Goal: Task Accomplishment & Management: Use online tool/utility

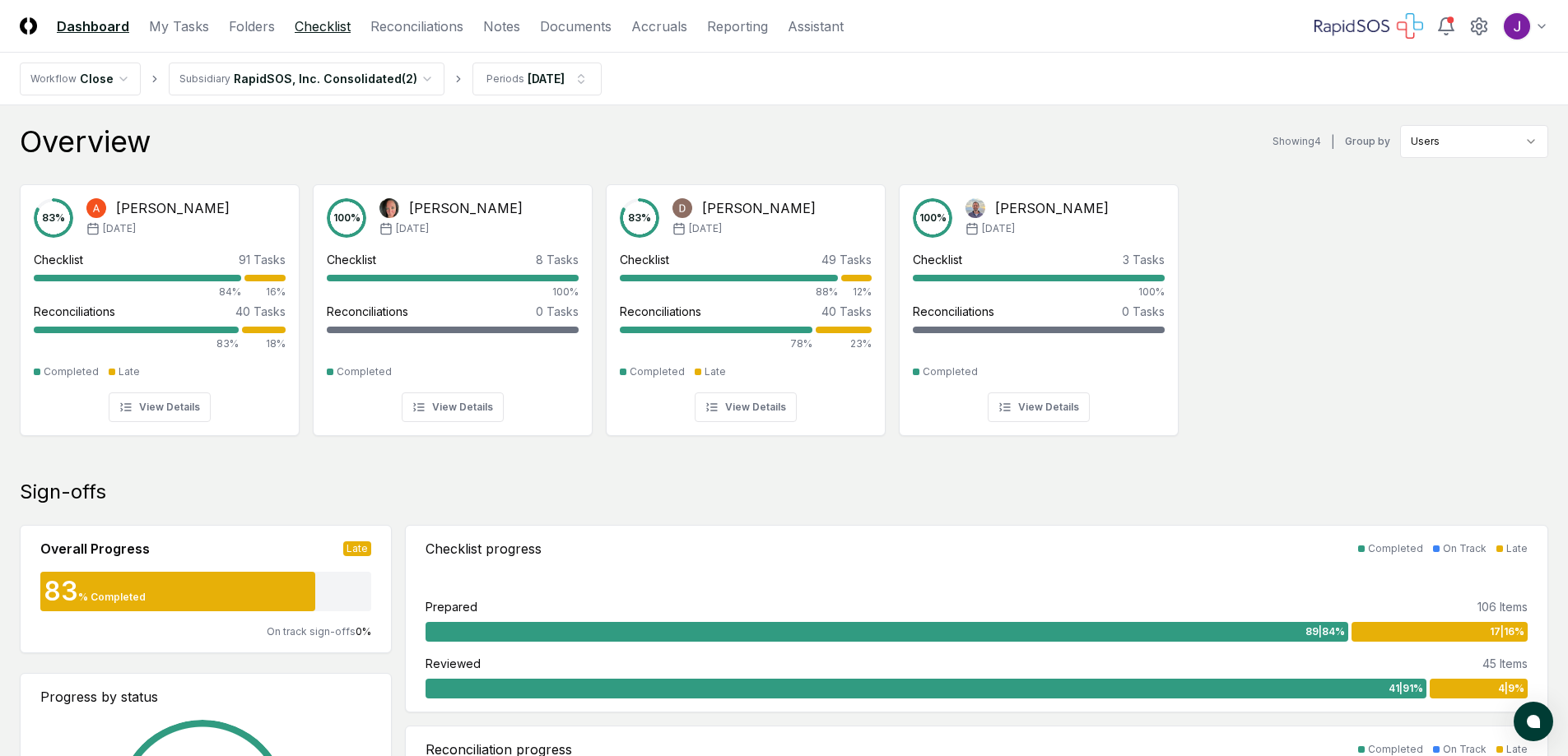
click at [313, 22] on link "Checklist" at bounding box center [322, 27] width 56 height 20
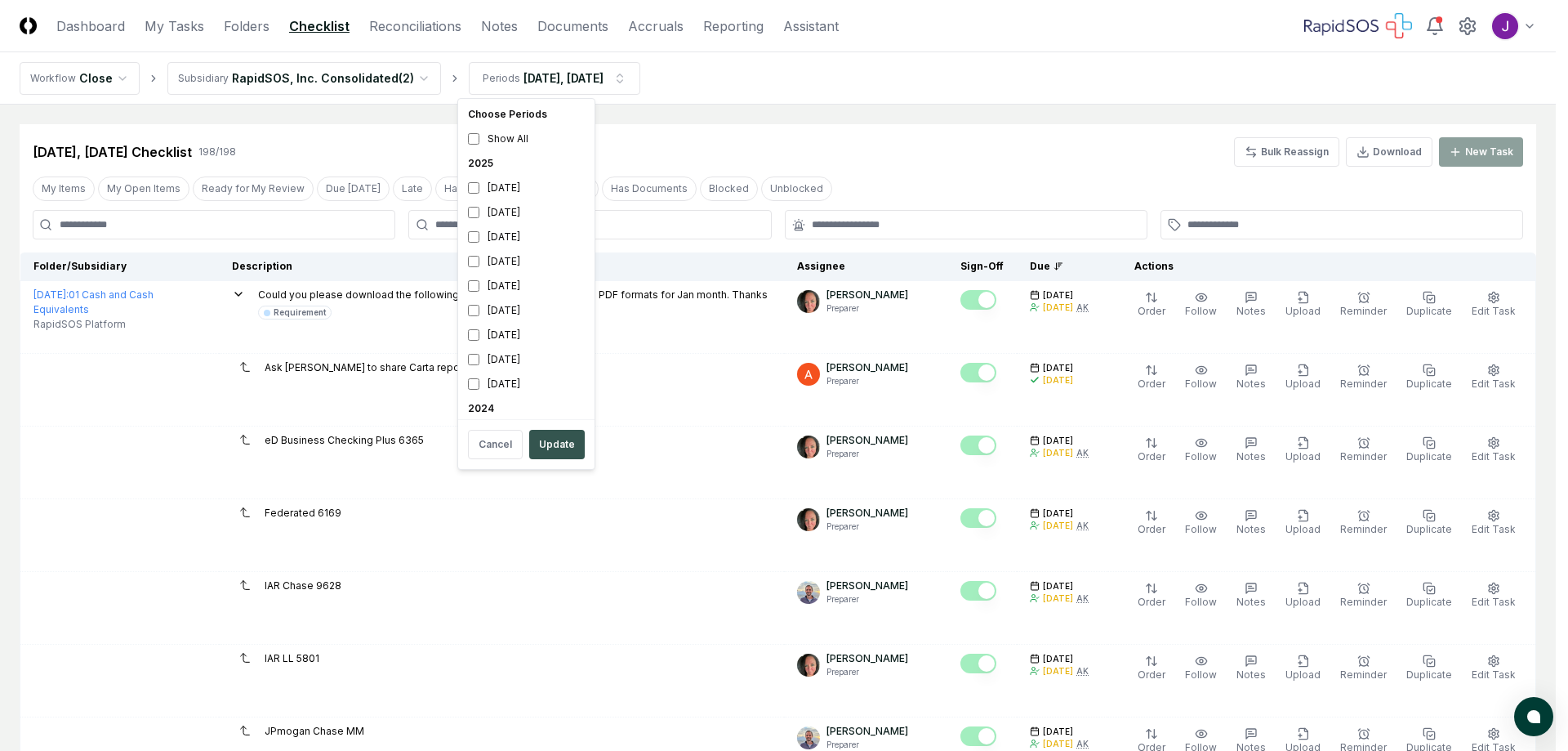
click at [572, 452] on button "Update" at bounding box center [557, 444] width 56 height 29
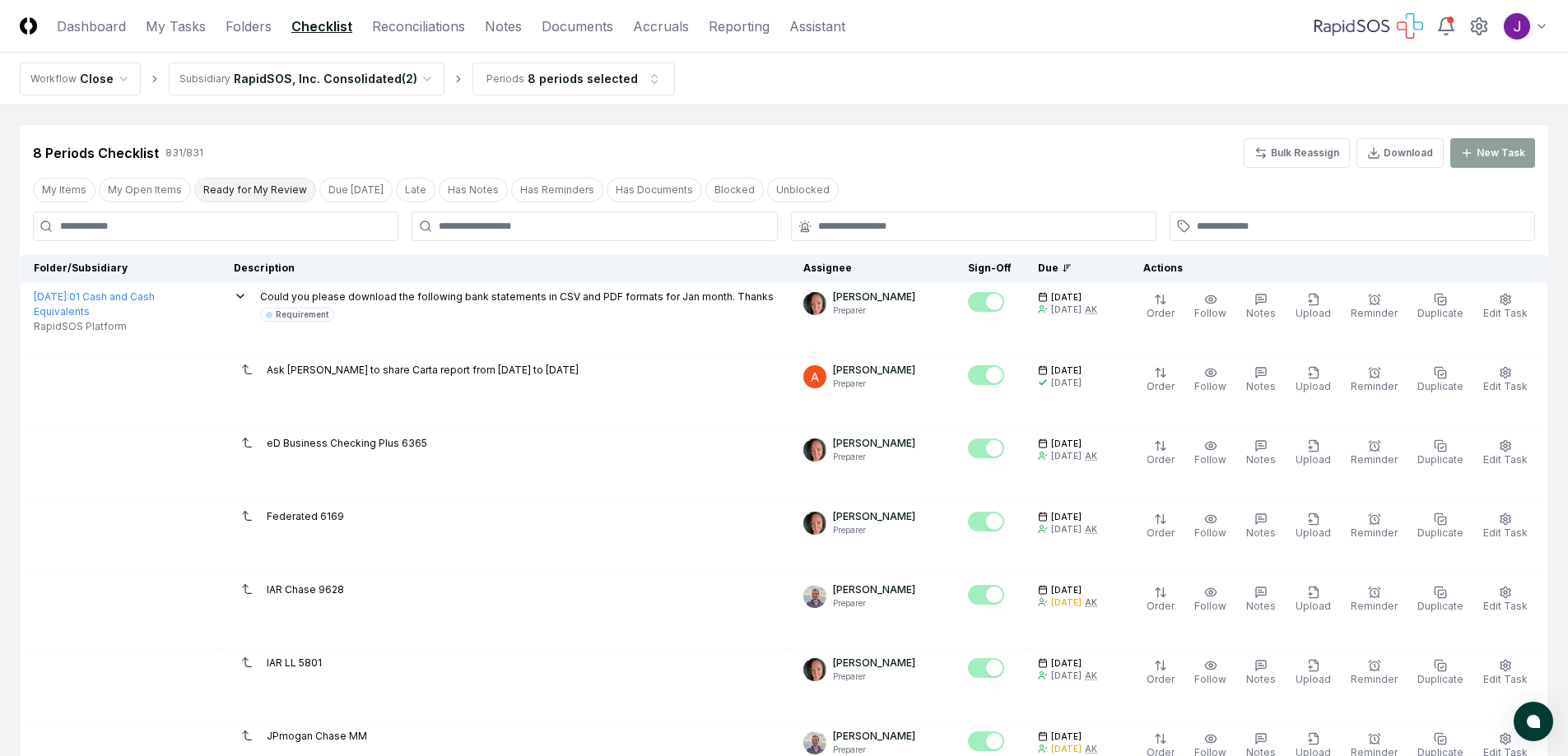
click at [274, 188] on button "Ready for My Review" at bounding box center [255, 189] width 122 height 24
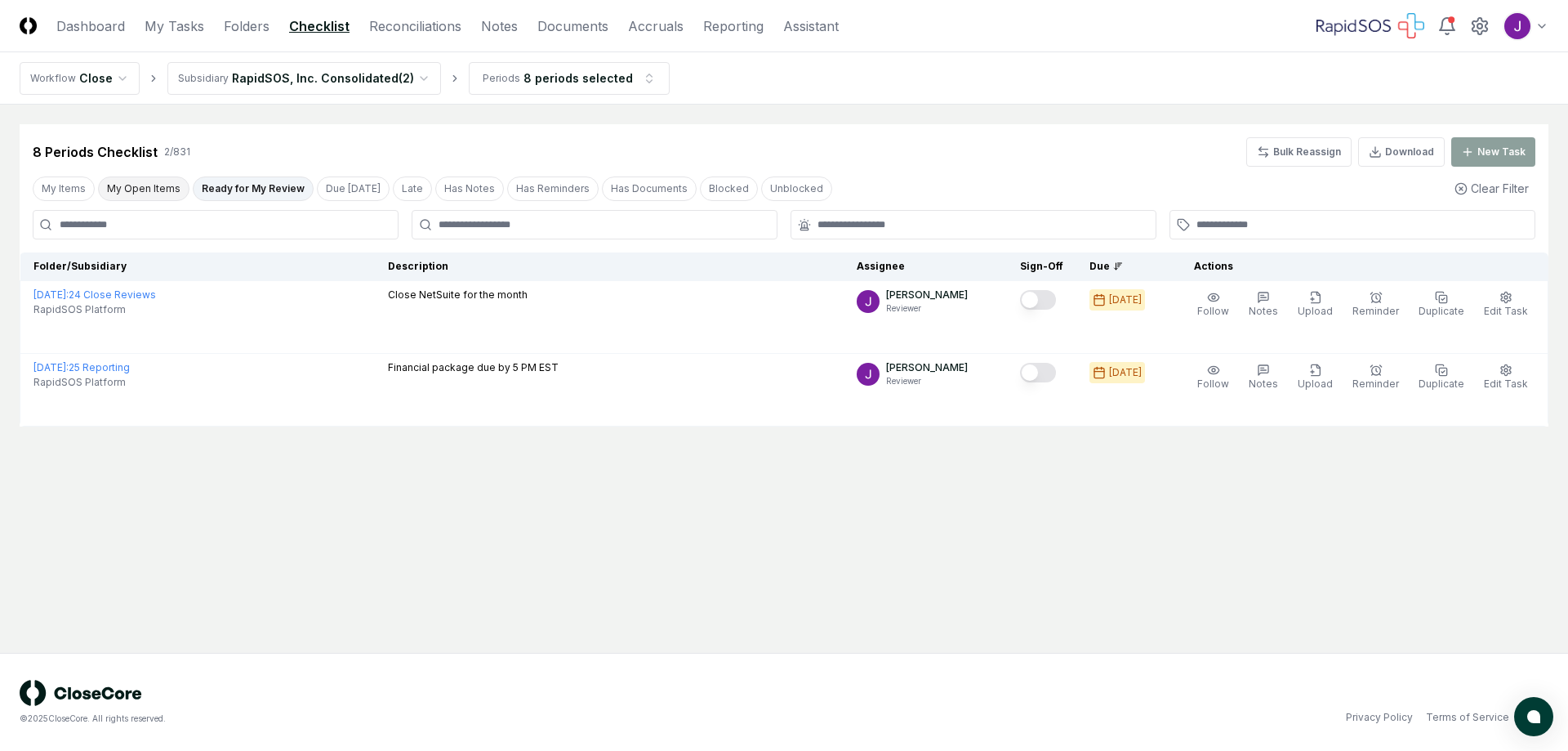
click at [130, 184] on button "My Open Items" at bounding box center [144, 188] width 92 height 24
